Goal: Transaction & Acquisition: Download file/media

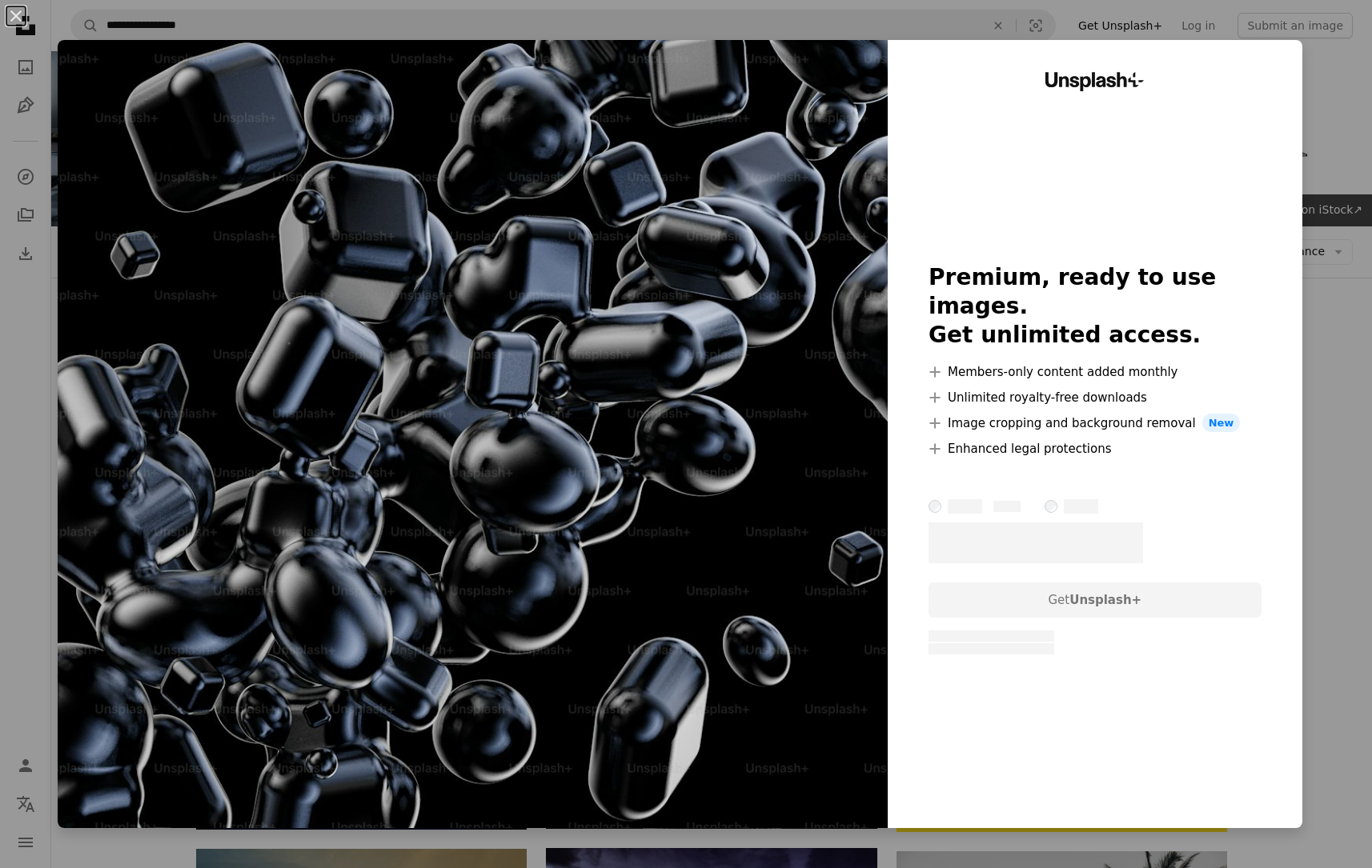
scroll to position [1045, 0]
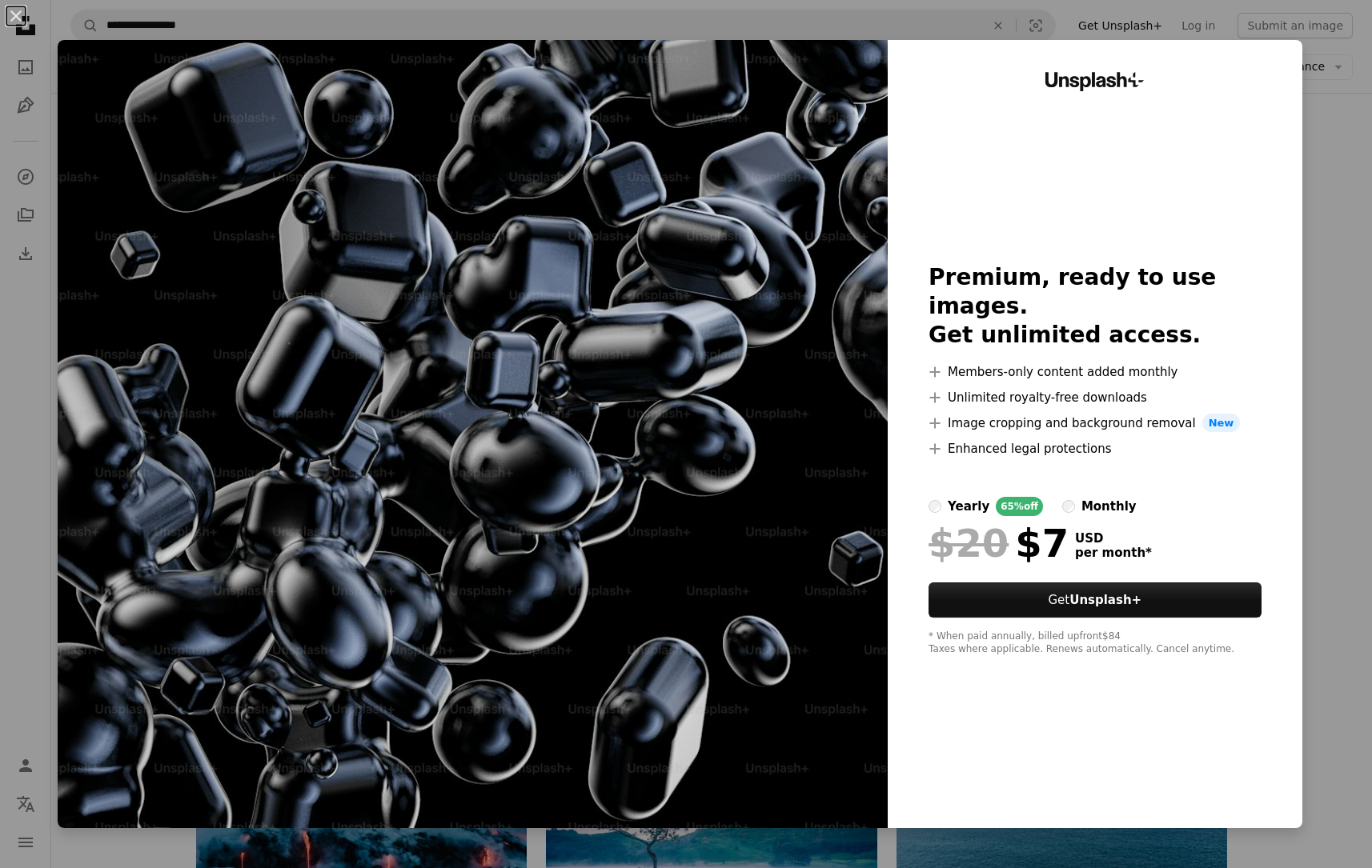
click at [1359, 103] on div "An X shape Unsplash+ Premium, ready to use images. Get unlimited access. A plus…" at bounding box center [686, 434] width 1372 height 868
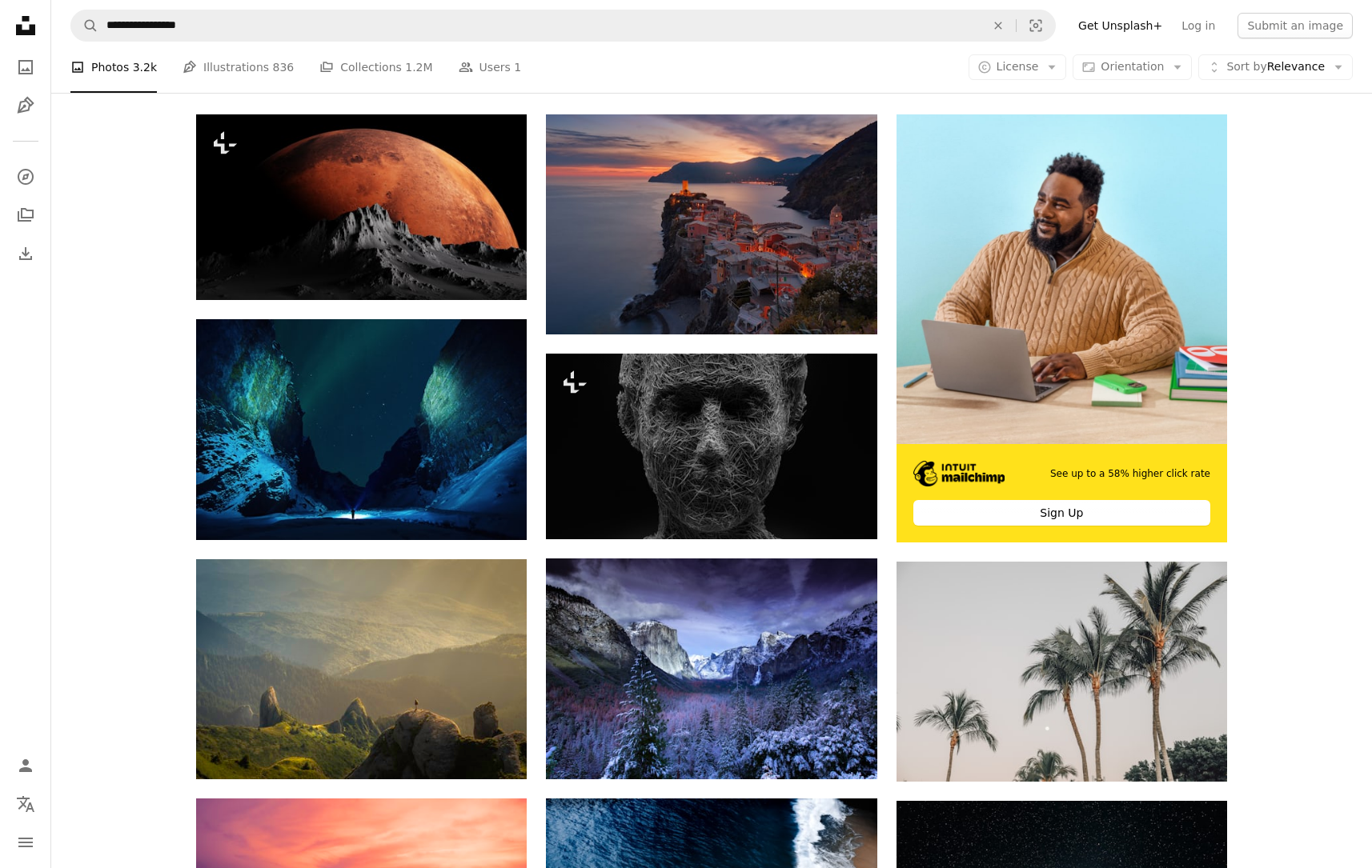
scroll to position [204, 0]
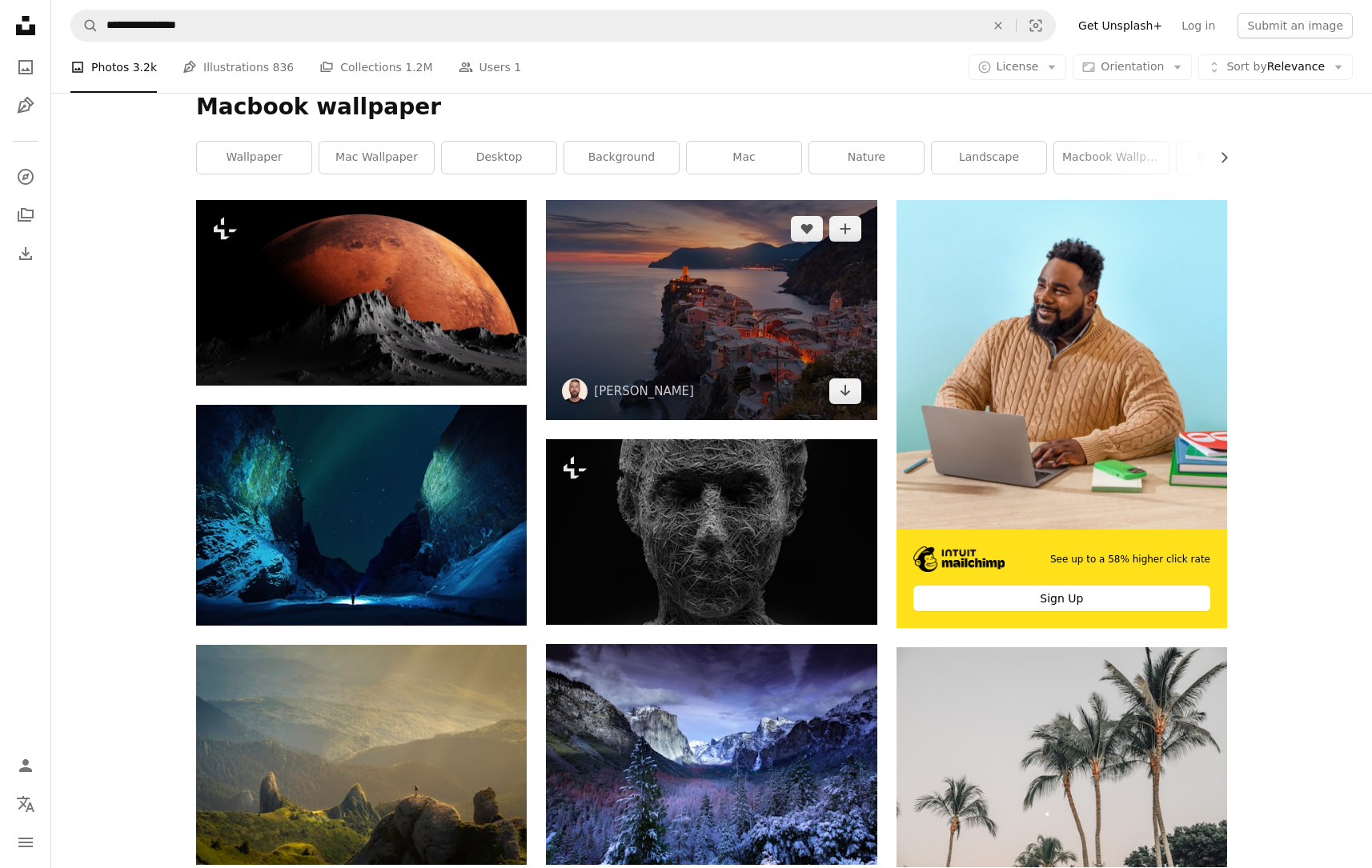
click at [749, 376] on img at bounding box center [710, 310] width 330 height 220
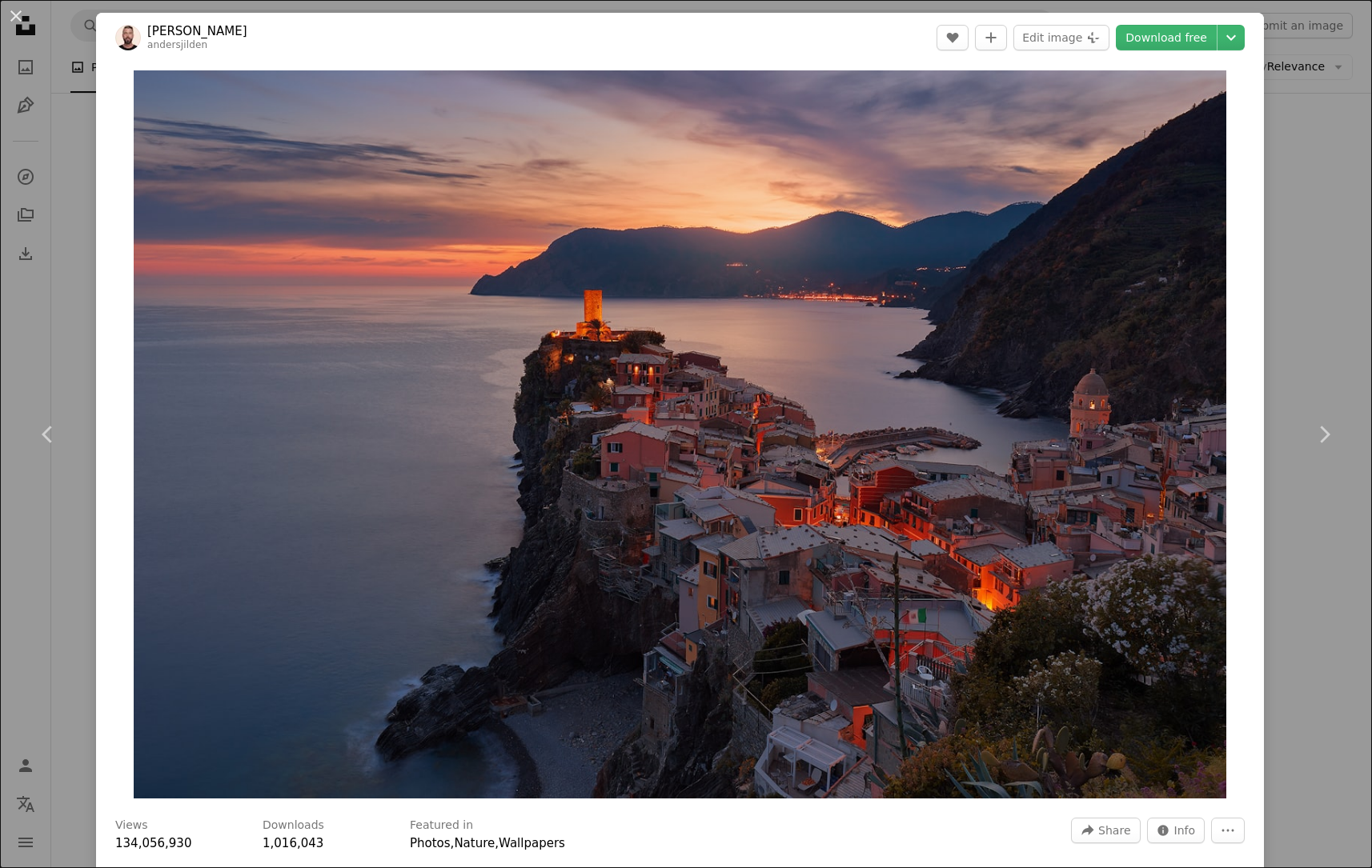
click at [1278, 107] on div "An X shape Chevron left Chevron right [PERSON_NAME] andersjilden A heart A plus…" at bounding box center [686, 434] width 1372 height 868
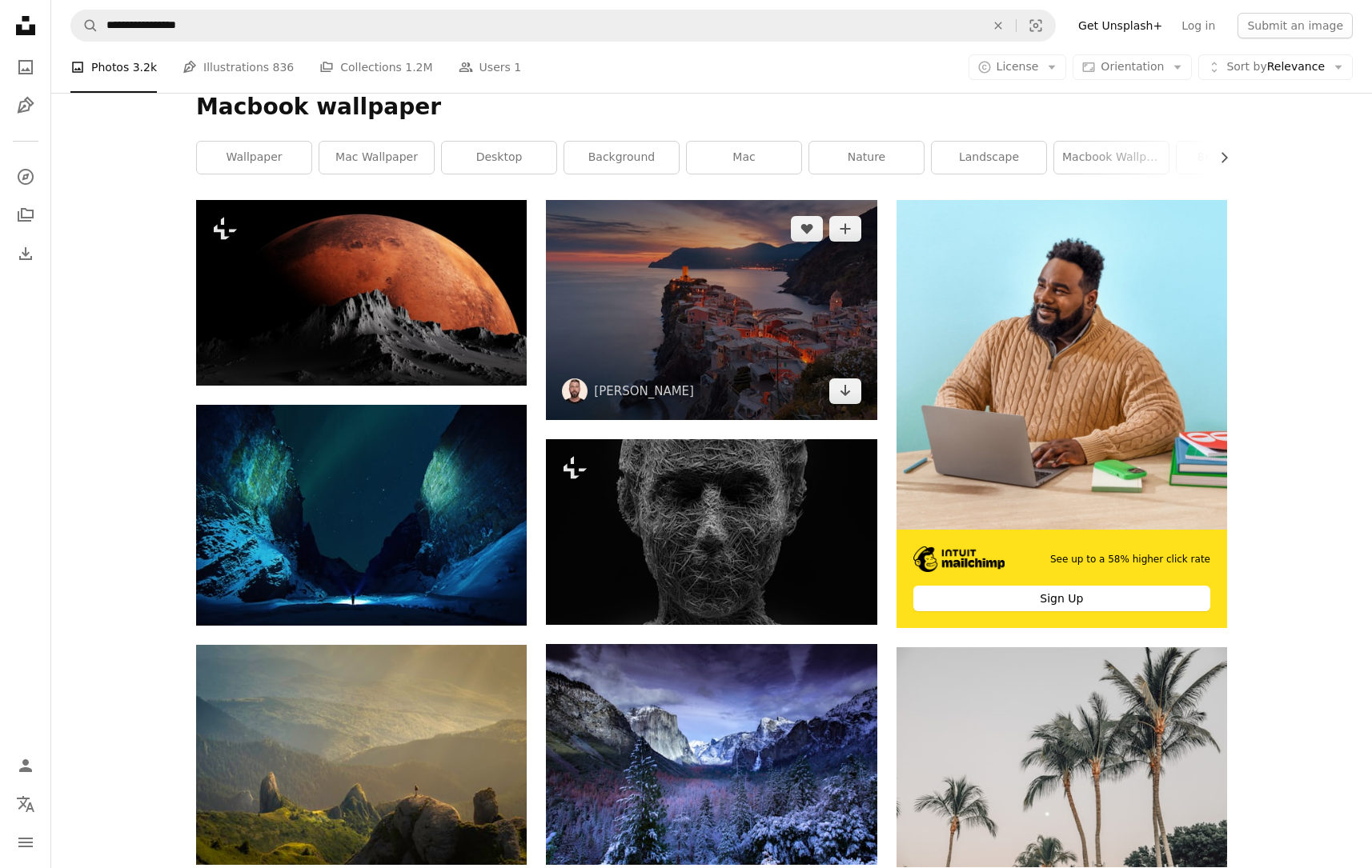
click at [799, 329] on img at bounding box center [710, 310] width 330 height 220
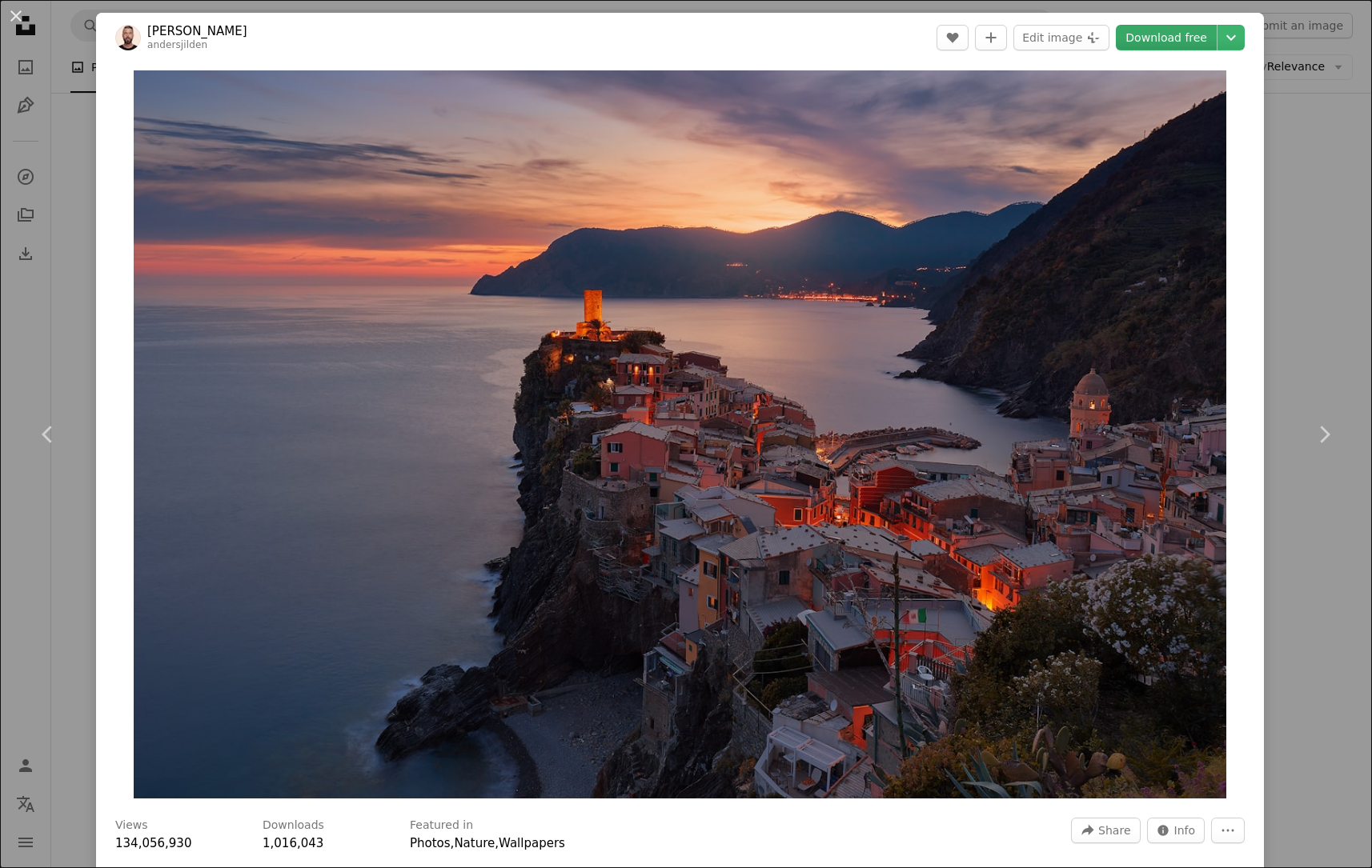
click at [1183, 45] on link "Download free" at bounding box center [1165, 37] width 101 height 25
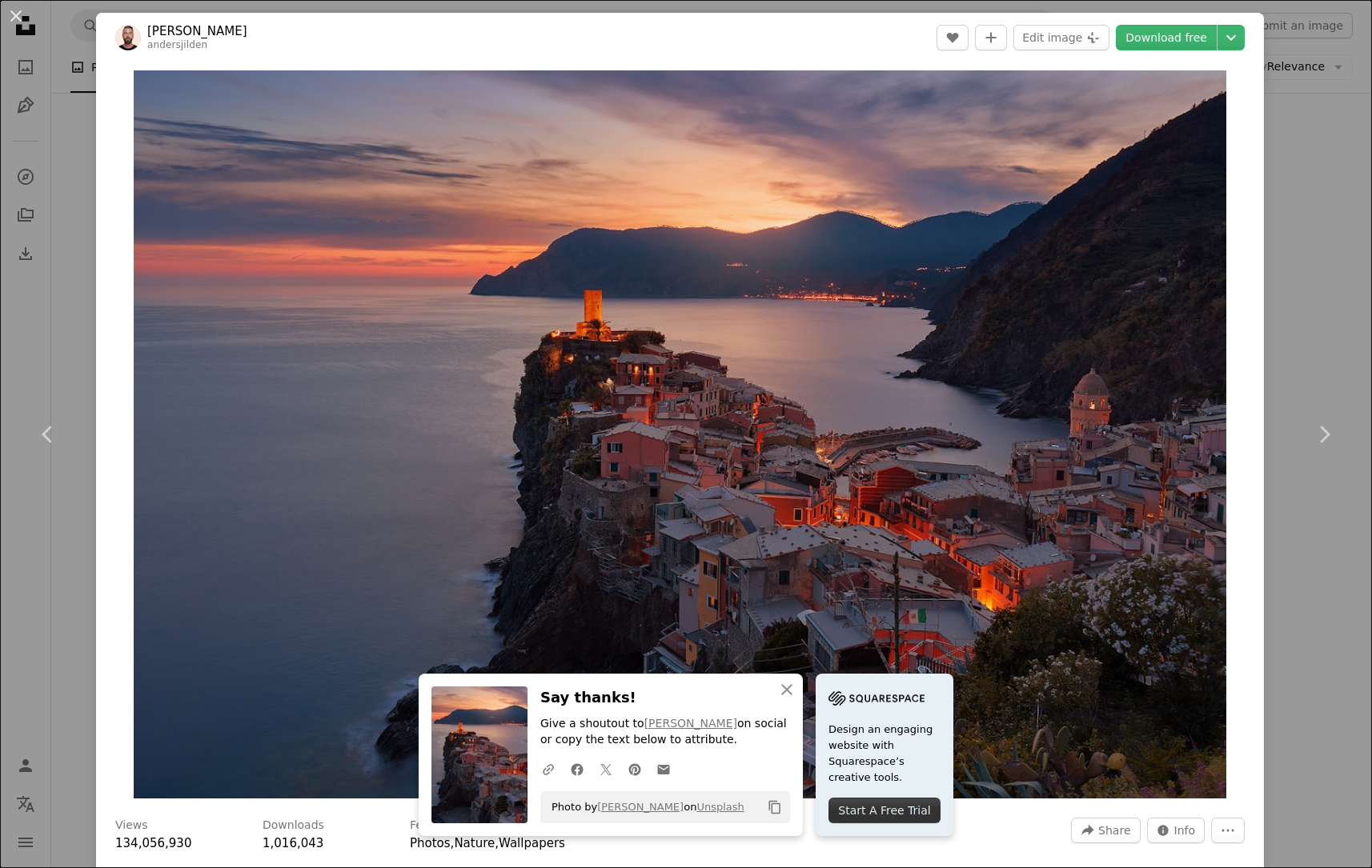
click at [1362, 208] on div "An X shape Chevron left Chevron right An X shape Close Say thanks! Give a shout…" at bounding box center [686, 434] width 1372 height 868
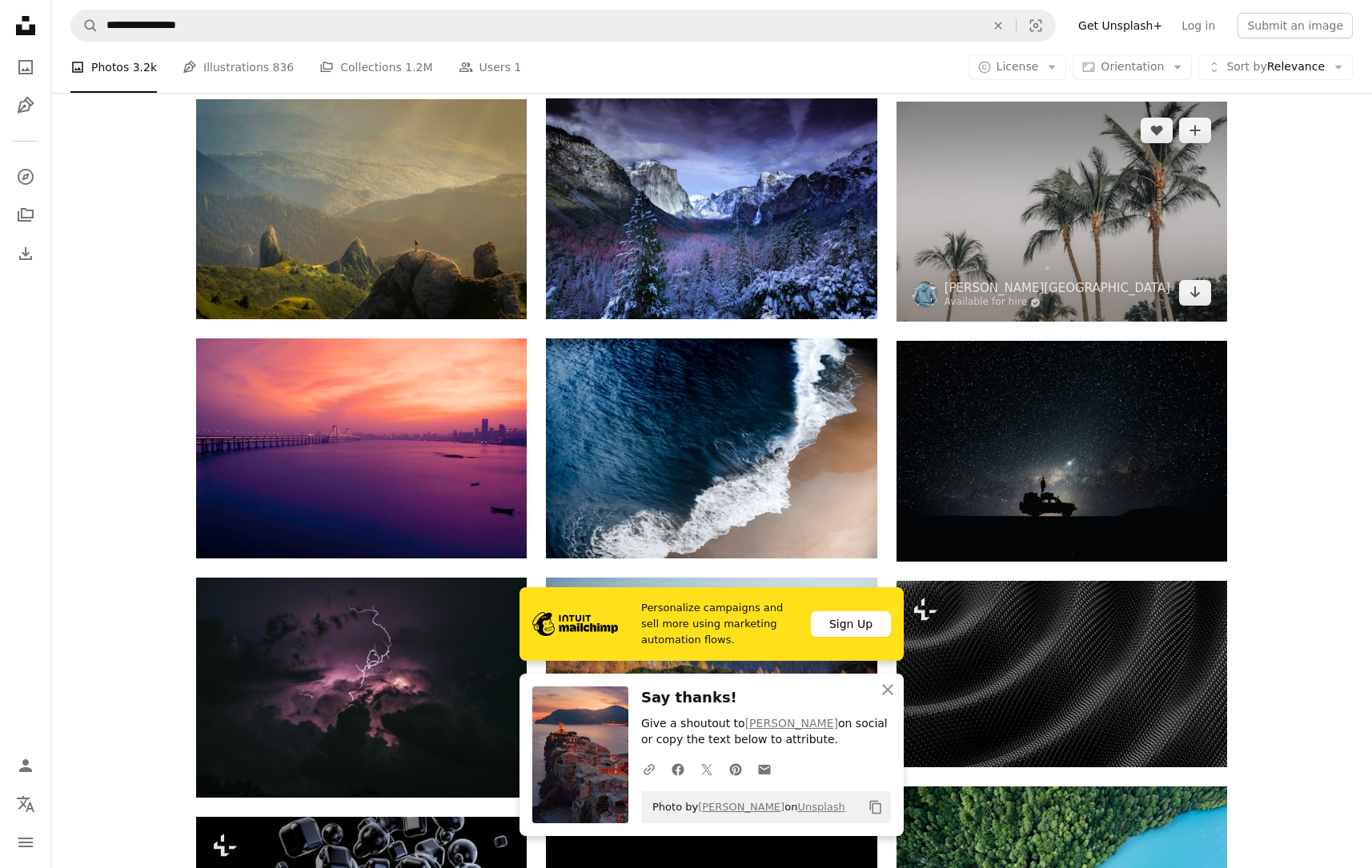
scroll to position [753, 0]
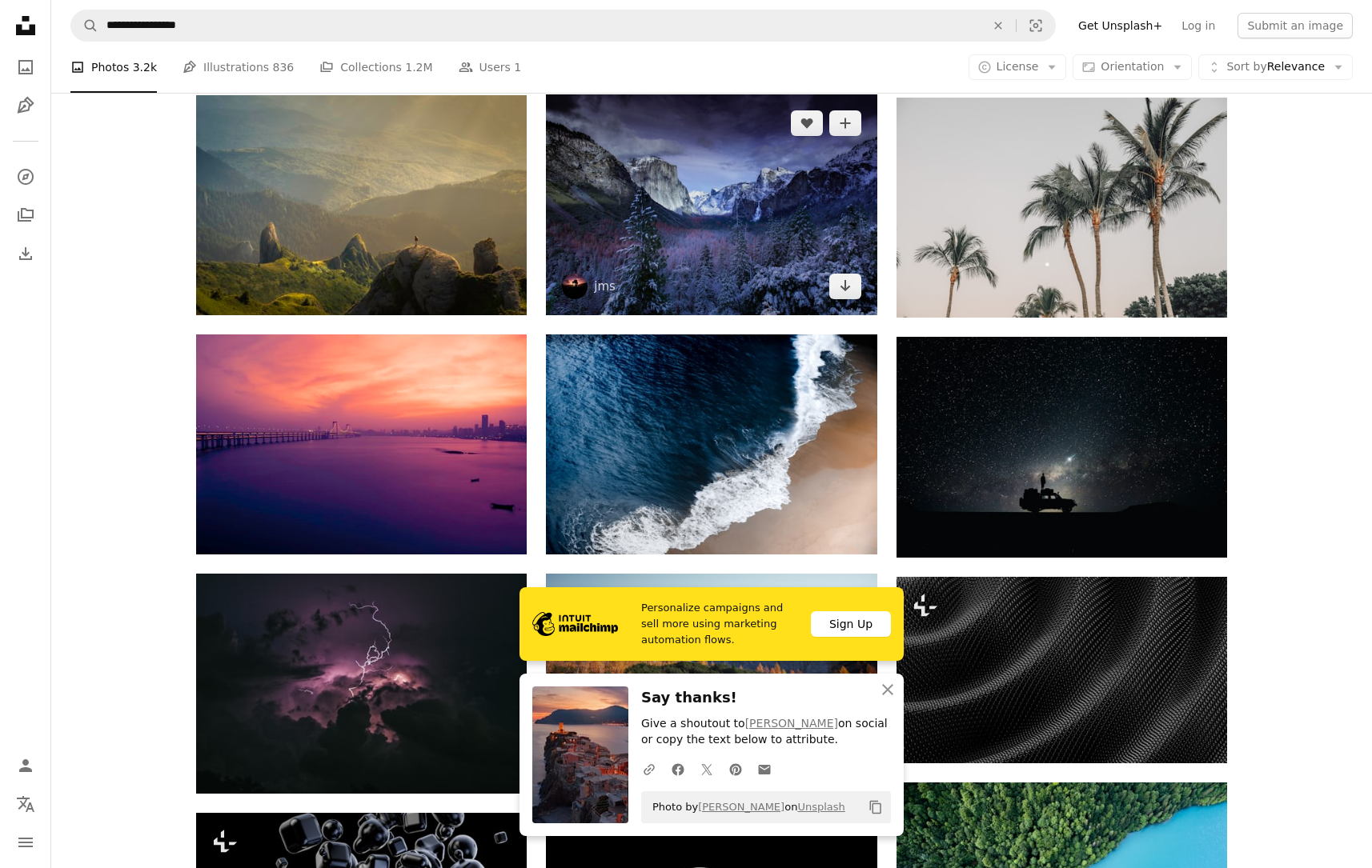
click at [832, 214] on img at bounding box center [710, 204] width 330 height 220
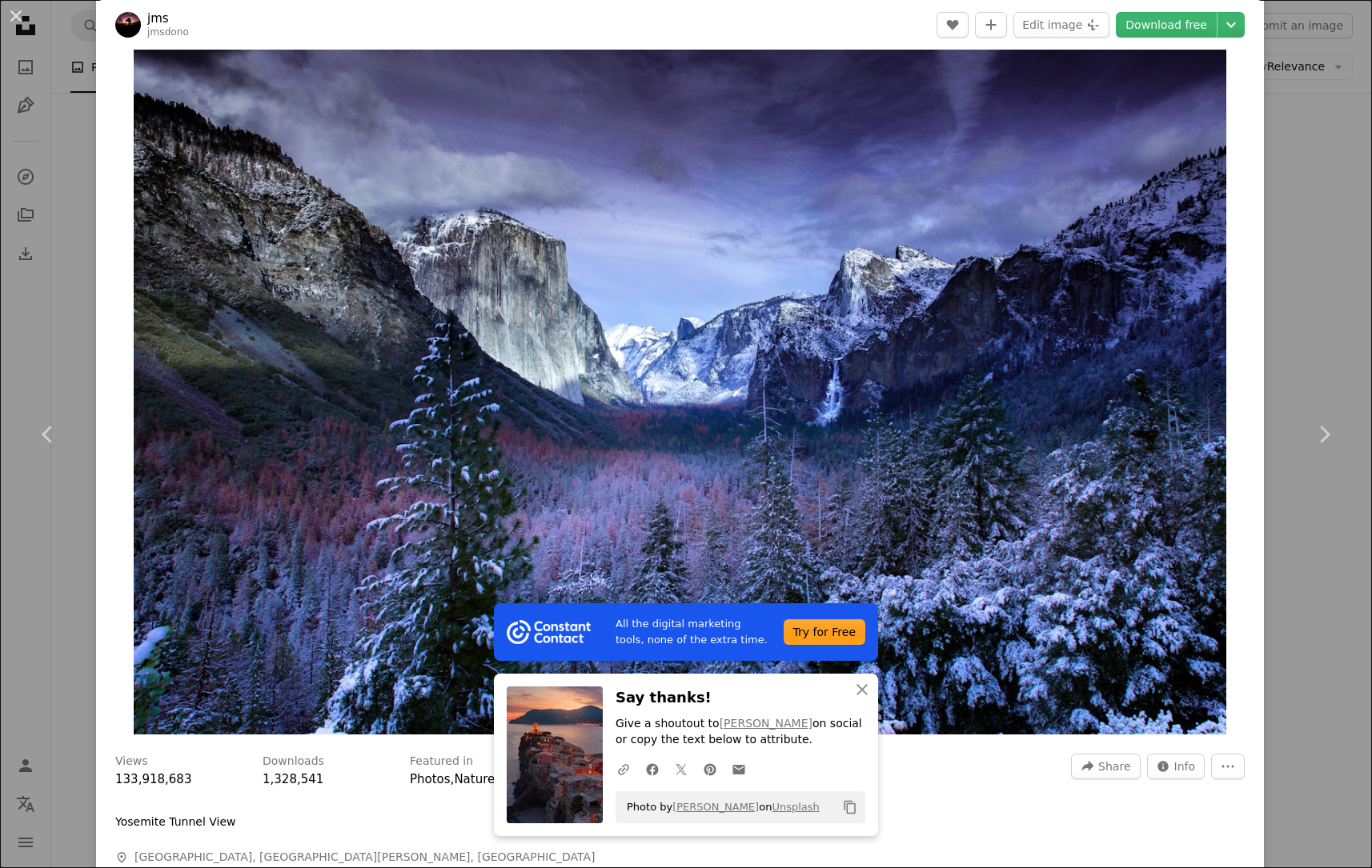
scroll to position [54, 0]
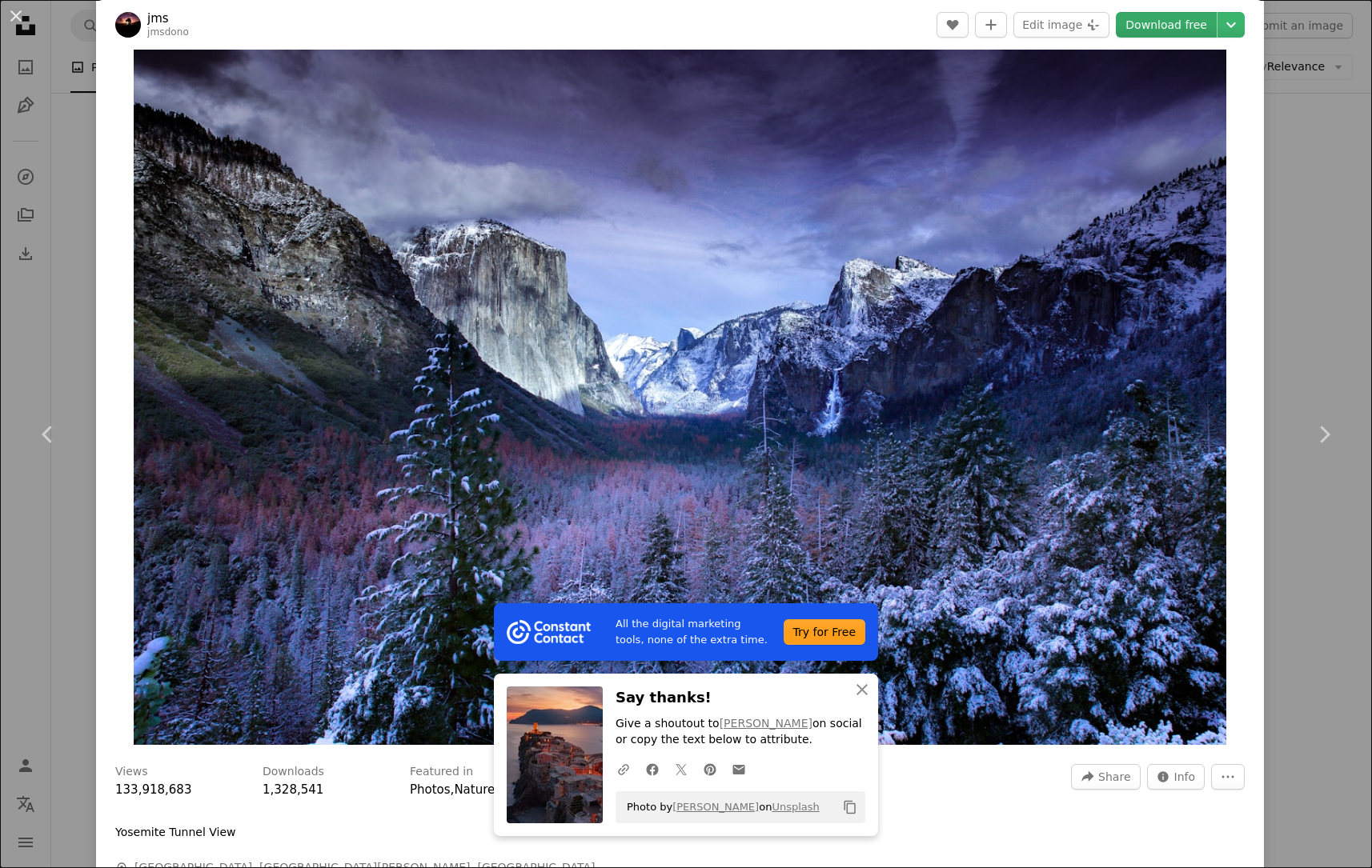
click at [1168, 15] on link "Download free" at bounding box center [1165, 24] width 101 height 25
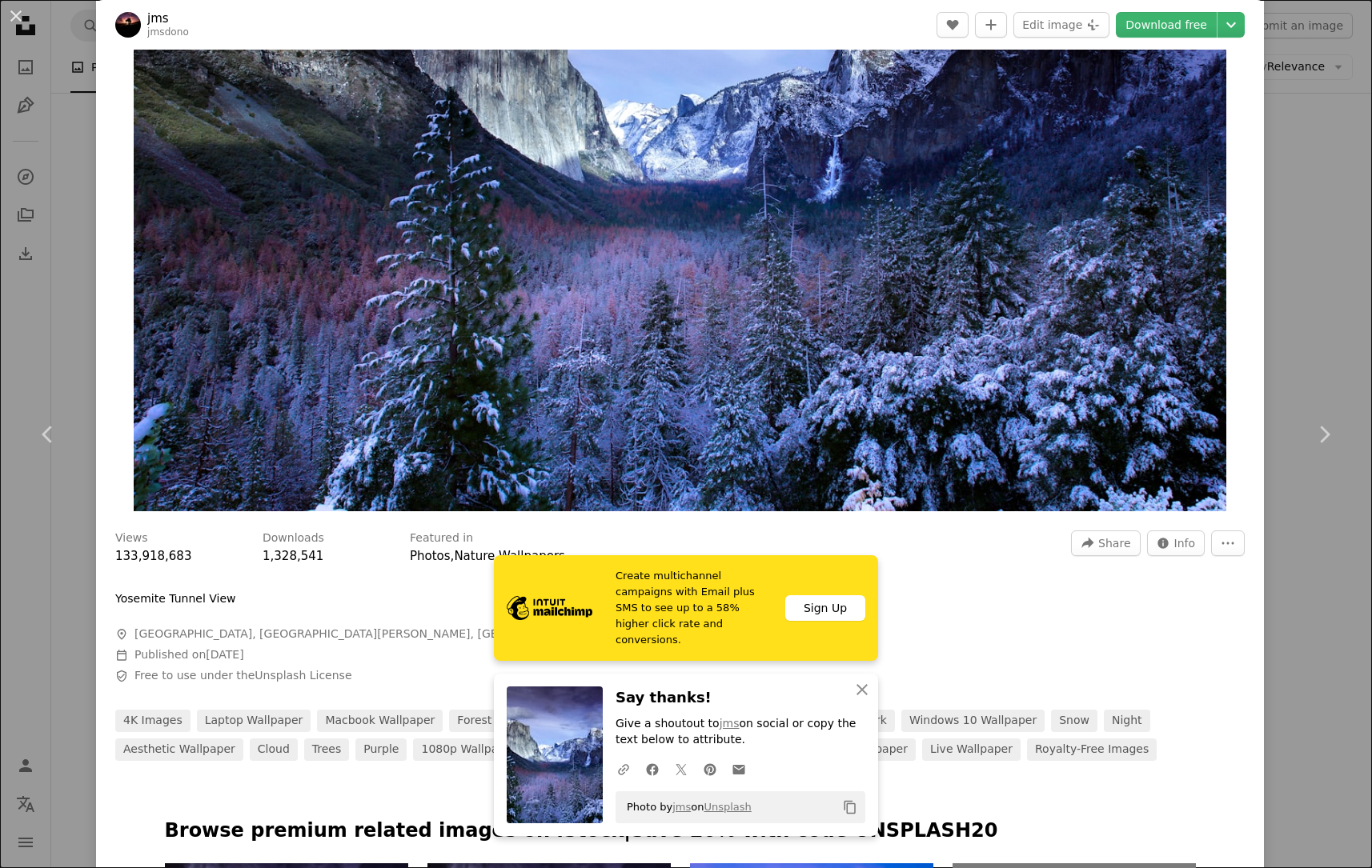
scroll to position [394, 0]
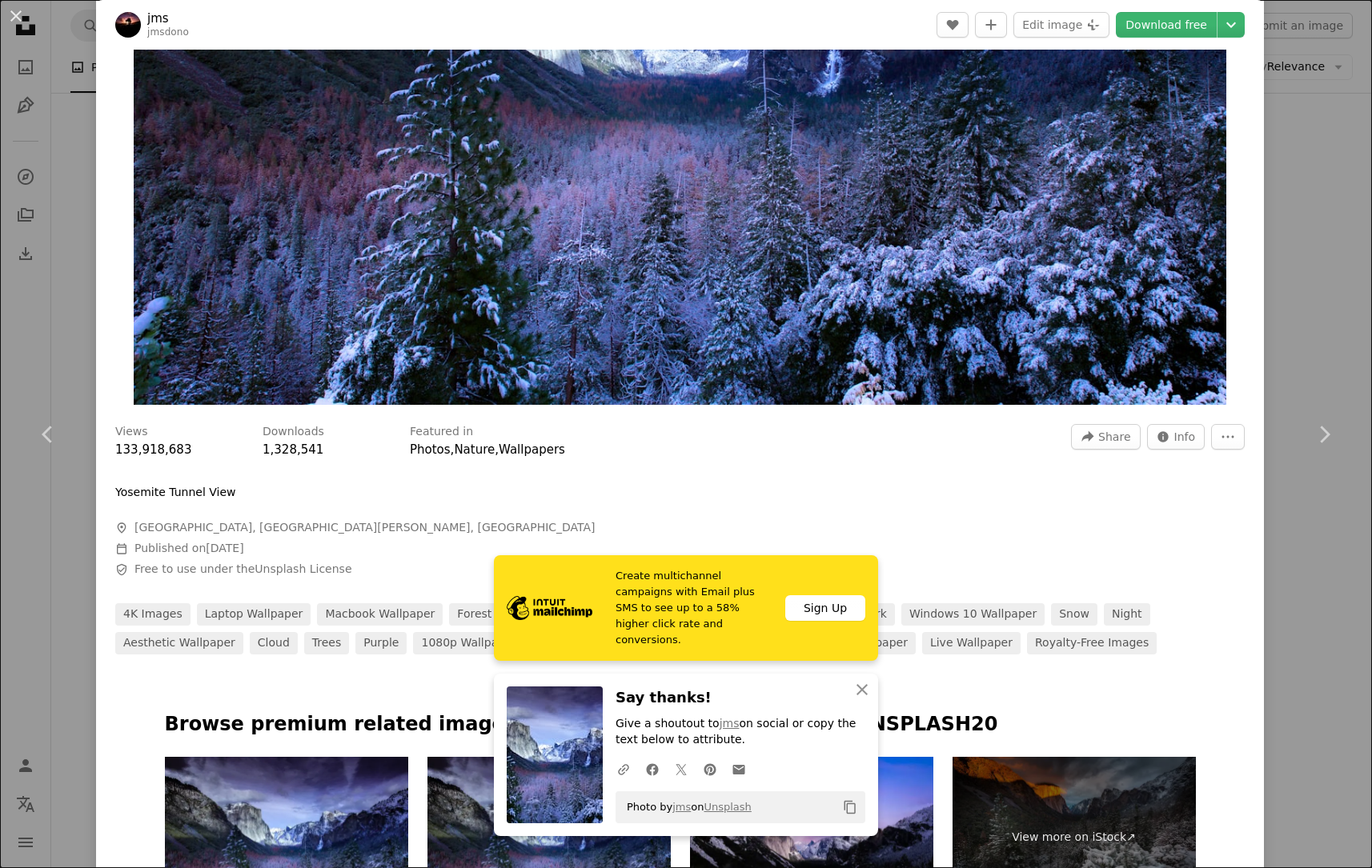
click at [1348, 74] on div "An X shape Chevron left Chevron right Create multichannel campaigns with Email …" at bounding box center [686, 434] width 1372 height 868
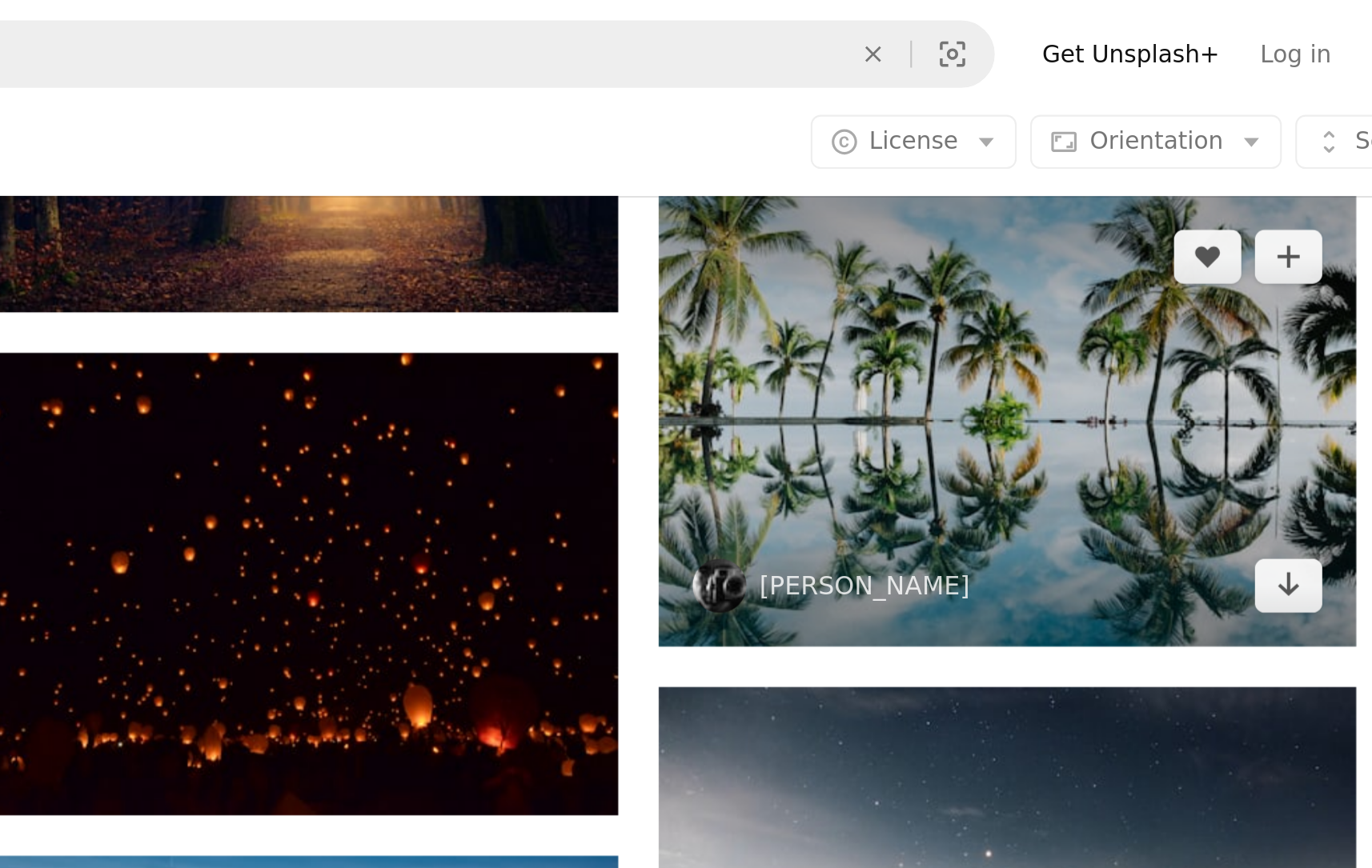
scroll to position [2363, 0]
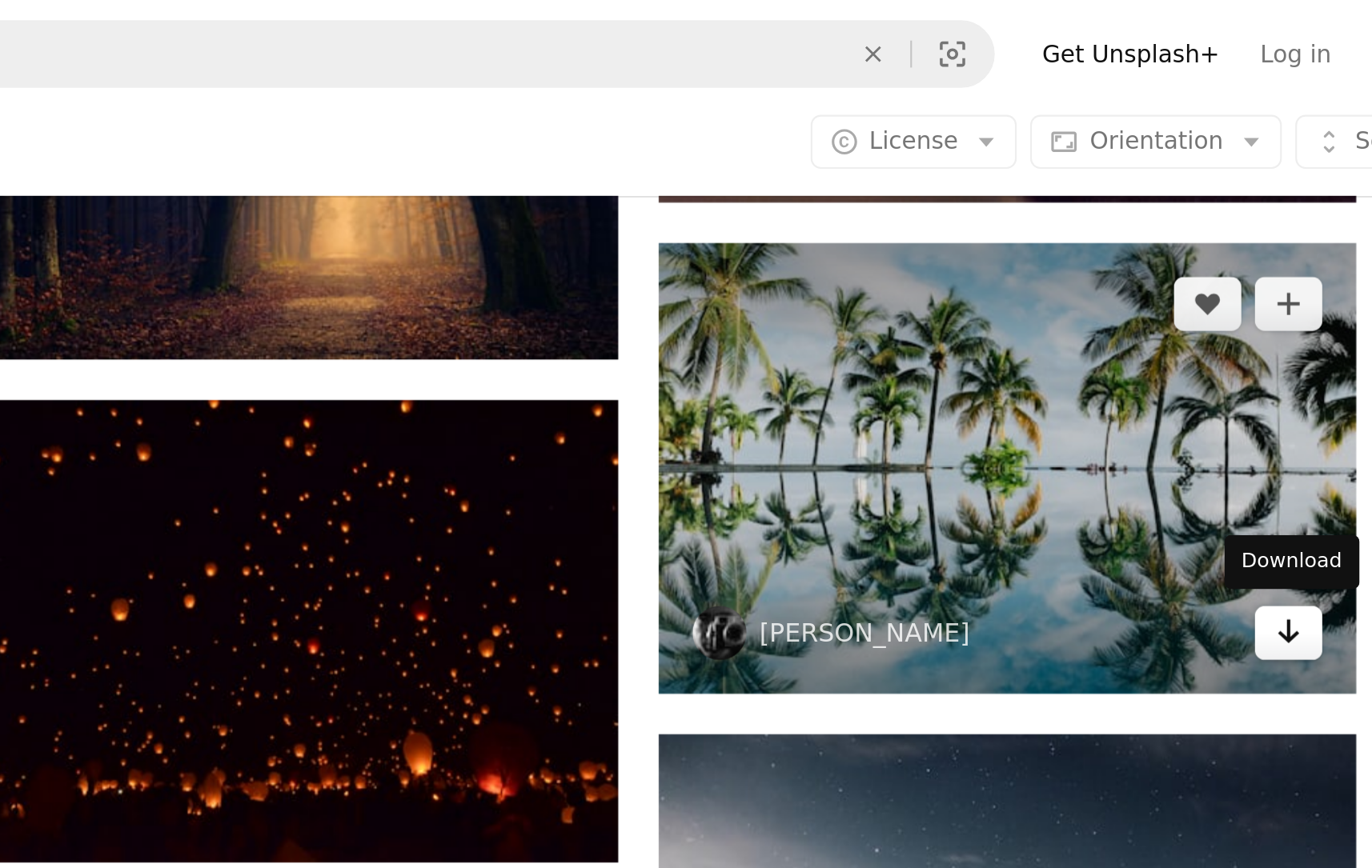
click at [1189, 304] on icon "Arrow pointing down" at bounding box center [1195, 300] width 13 height 20
